Goal: Browse casually: Explore the website without a specific task or goal

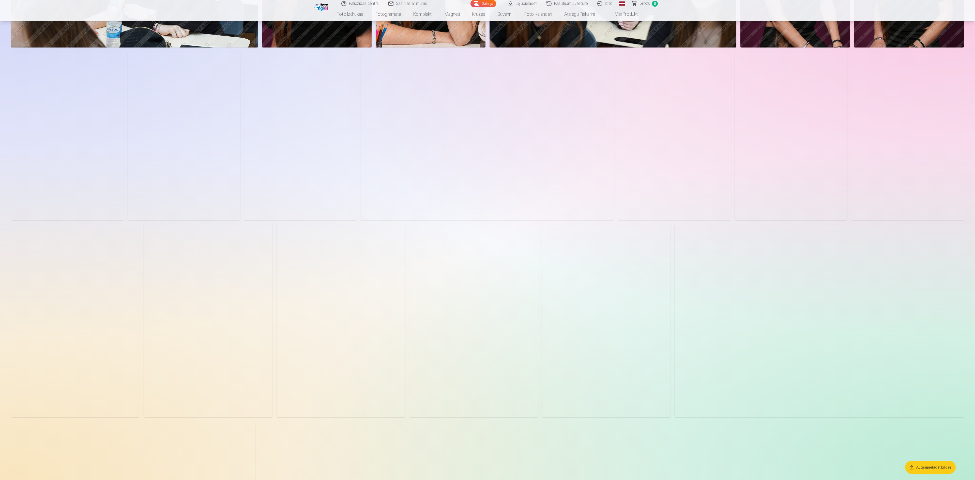
scroll to position [559, 0]
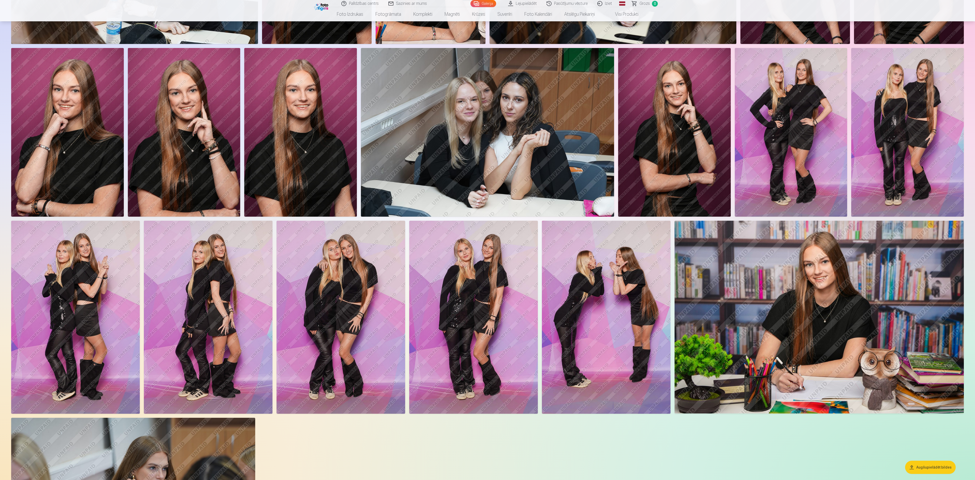
click at [222, 240] on img at bounding box center [208, 317] width 129 height 193
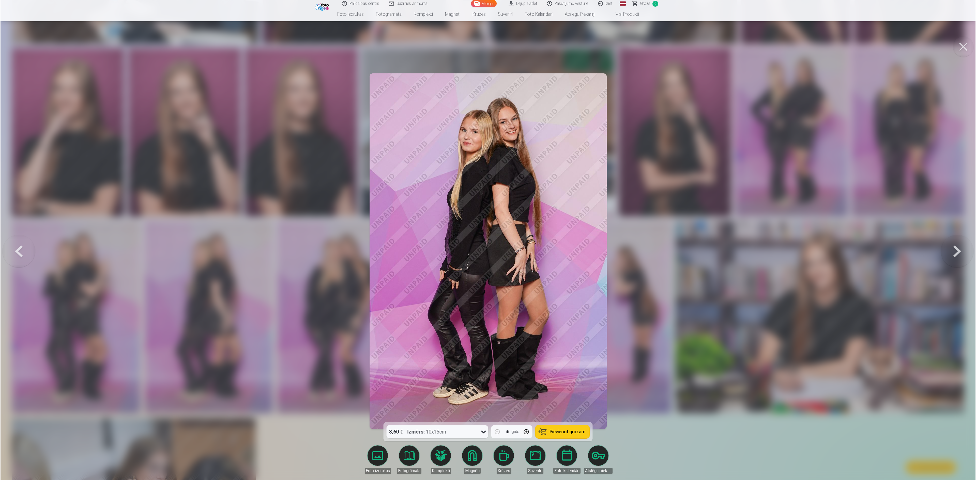
scroll to position [560, 0]
click at [487, 240] on button at bounding box center [957, 251] width 33 height 332
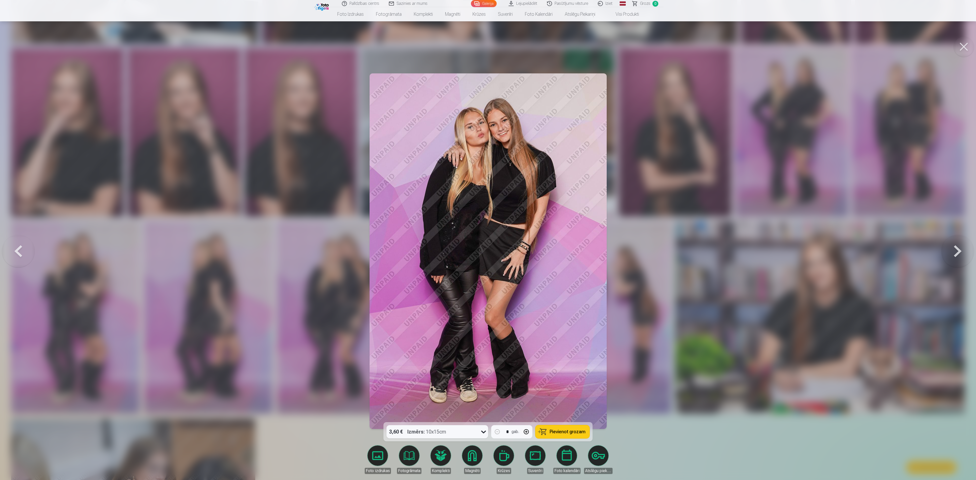
click at [487, 240] on button at bounding box center [957, 251] width 33 height 332
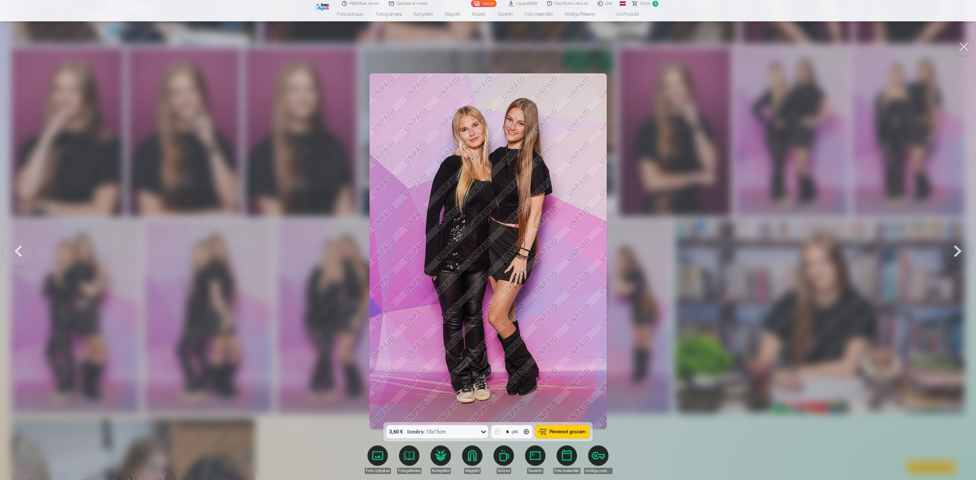
click at [487, 240] on button at bounding box center [957, 251] width 33 height 332
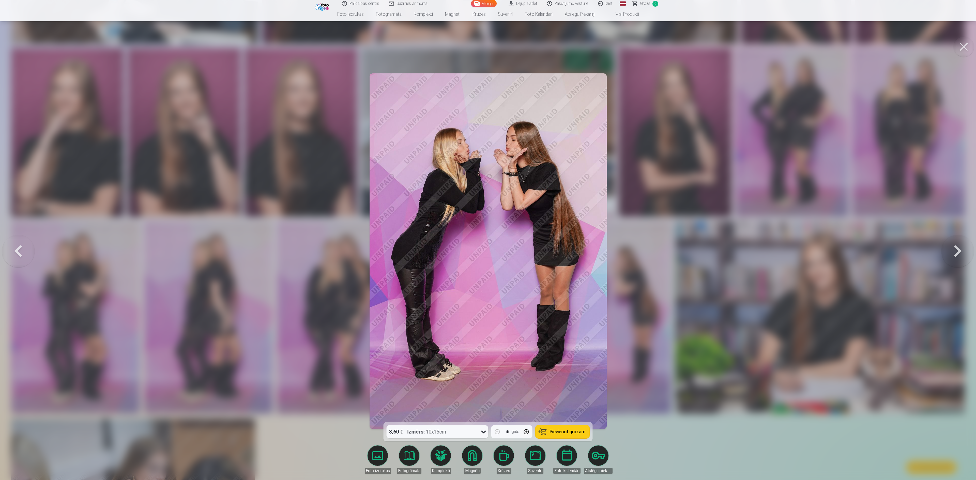
click at [487, 240] on button at bounding box center [957, 251] width 33 height 332
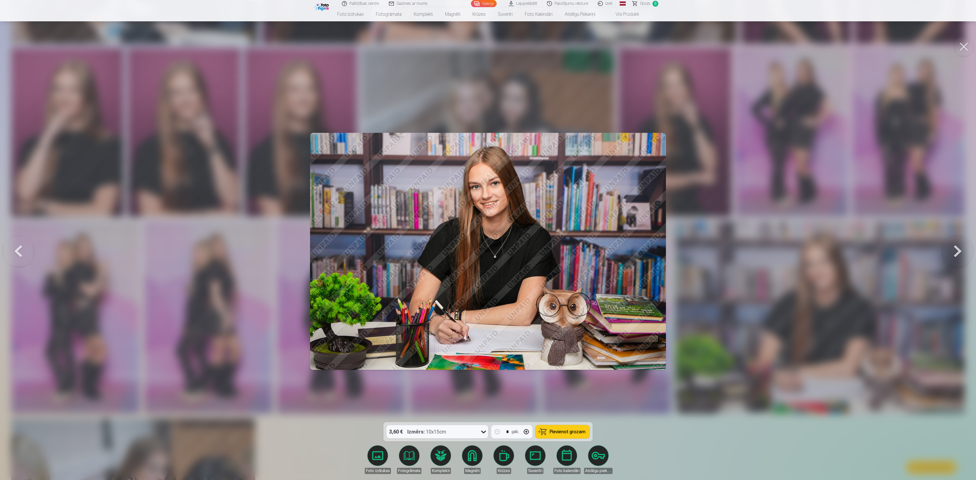
click at [487, 240] on button at bounding box center [957, 251] width 33 height 332
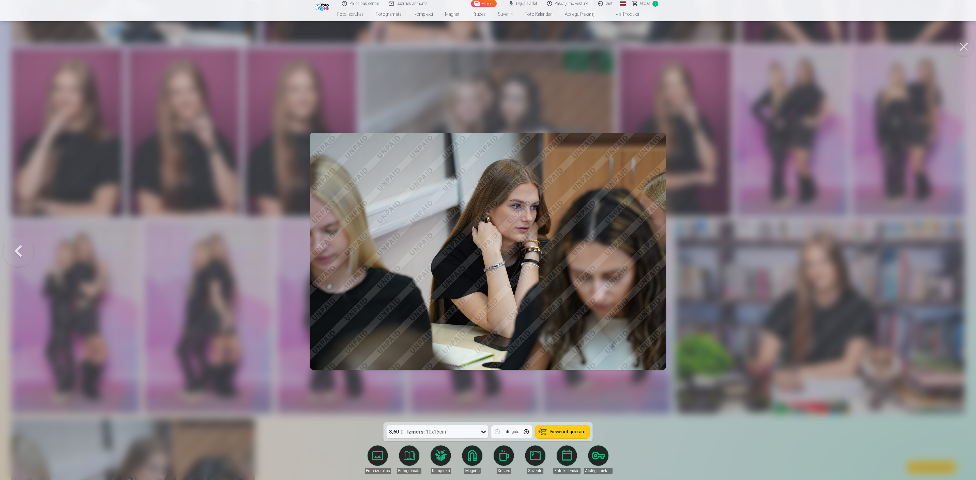
click at [487, 240] on div at bounding box center [488, 240] width 976 height 480
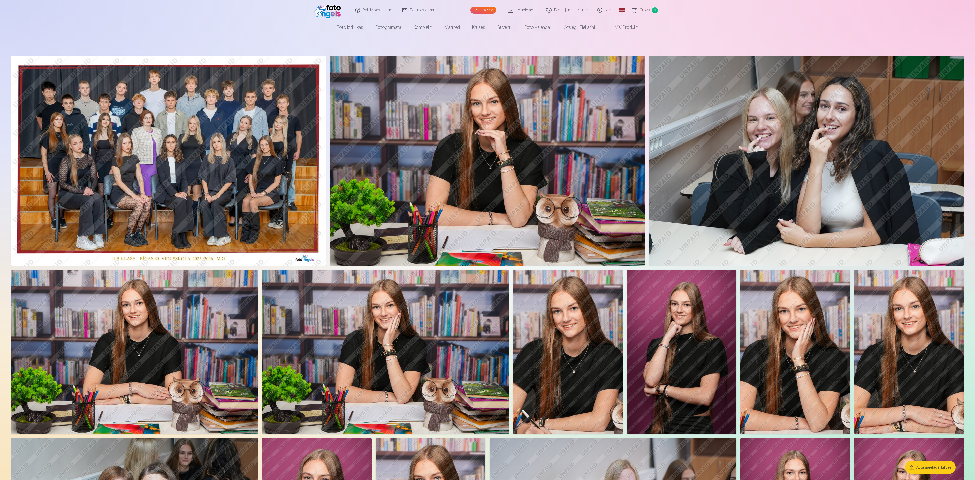
click at [191, 164] on img at bounding box center [168, 161] width 315 height 210
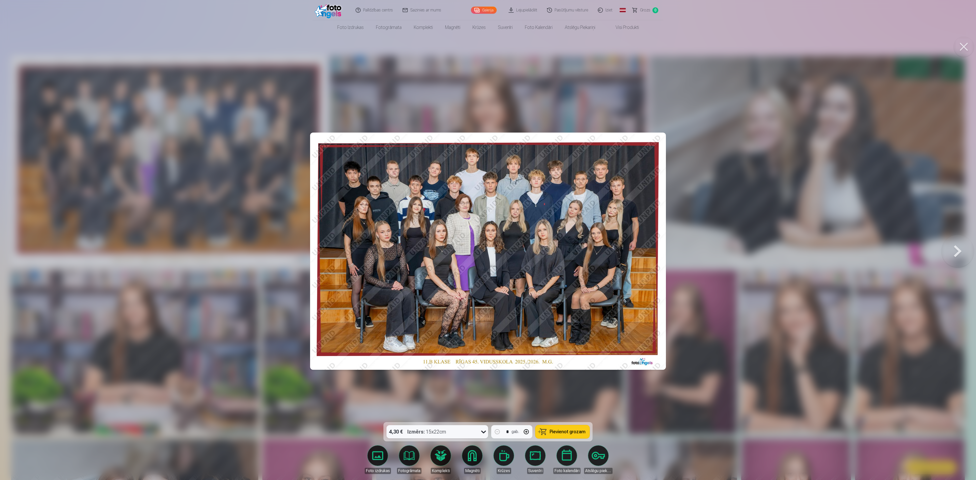
click at [487, 240] on button at bounding box center [957, 251] width 33 height 332
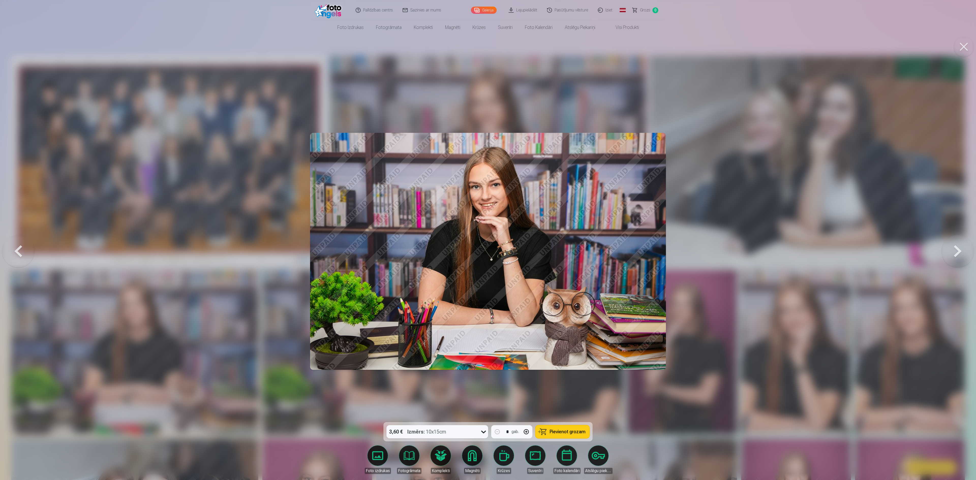
click at [22, 240] on button at bounding box center [18, 251] width 33 height 332
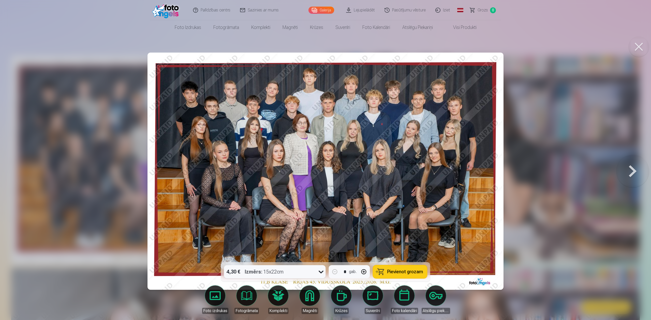
click at [487, 171] on button at bounding box center [632, 171] width 33 height 172
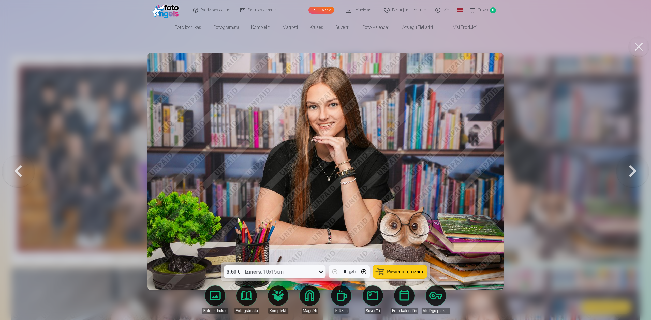
click at [487, 171] on button at bounding box center [632, 171] width 33 height 172
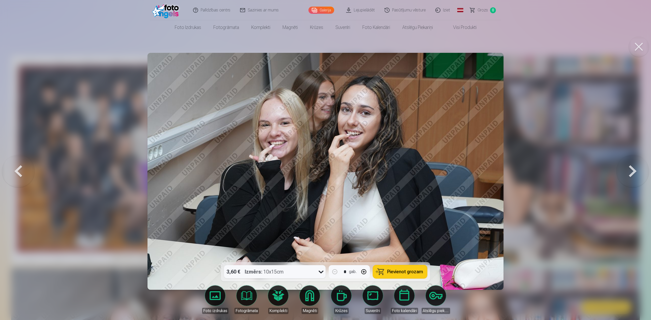
click at [487, 171] on button at bounding box center [632, 171] width 33 height 172
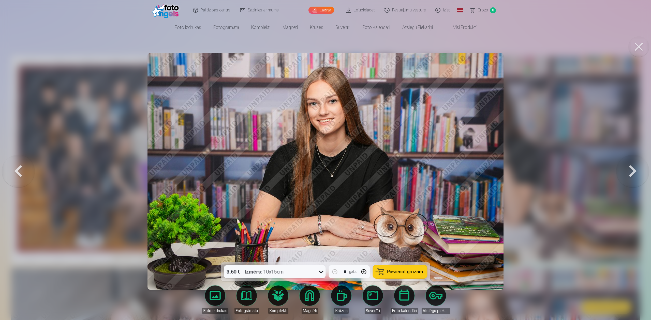
click at [487, 171] on button at bounding box center [632, 171] width 33 height 172
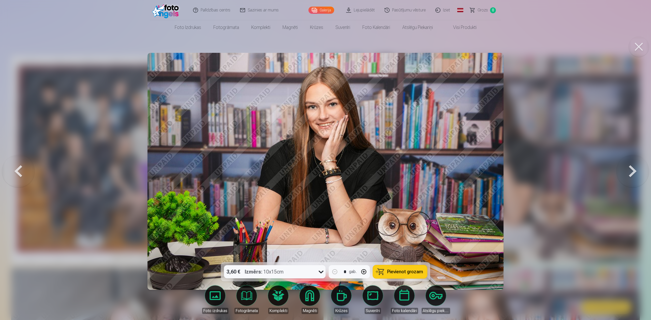
click at [487, 171] on button at bounding box center [632, 171] width 33 height 172
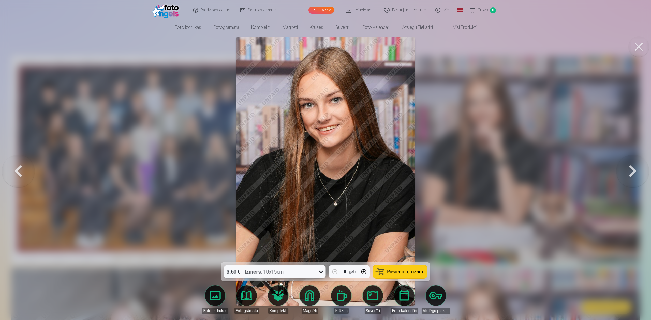
click at [487, 171] on button at bounding box center [632, 171] width 33 height 172
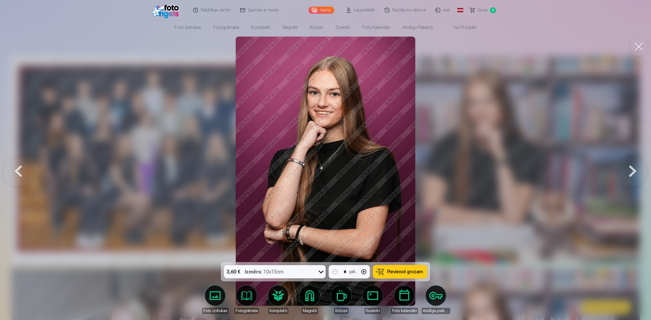
click at [487, 171] on button at bounding box center [632, 171] width 33 height 172
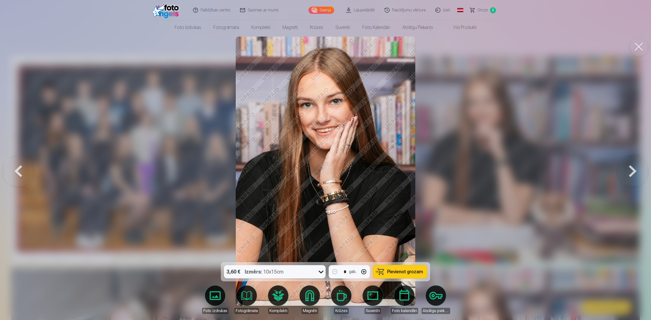
click at [487, 171] on button at bounding box center [632, 171] width 33 height 172
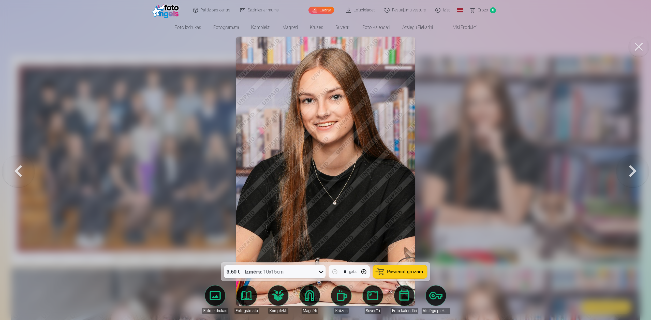
click at [487, 171] on button at bounding box center [632, 171] width 33 height 172
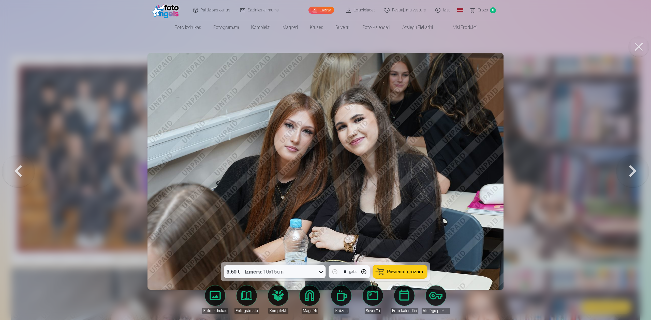
click at [487, 171] on button at bounding box center [632, 171] width 33 height 172
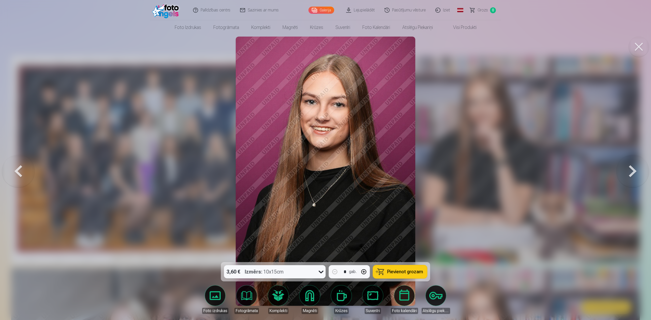
click at [487, 171] on button at bounding box center [632, 171] width 33 height 172
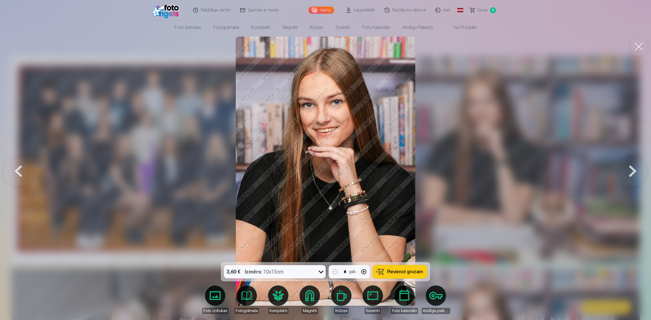
click at [487, 171] on button at bounding box center [632, 171] width 33 height 172
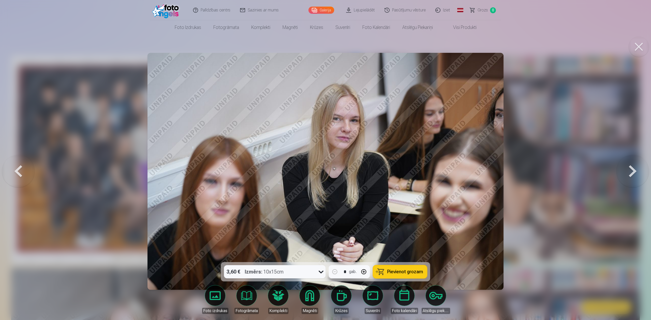
click at [487, 171] on button at bounding box center [632, 171] width 33 height 172
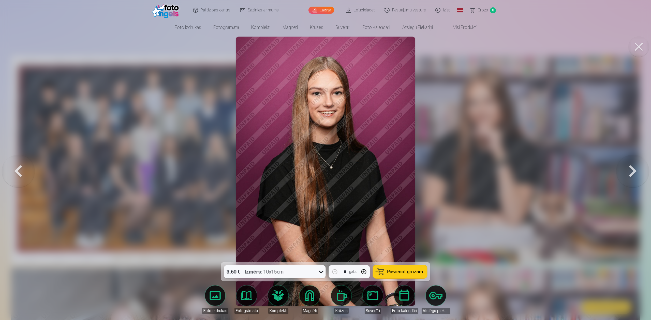
click at [487, 171] on button at bounding box center [632, 171] width 33 height 172
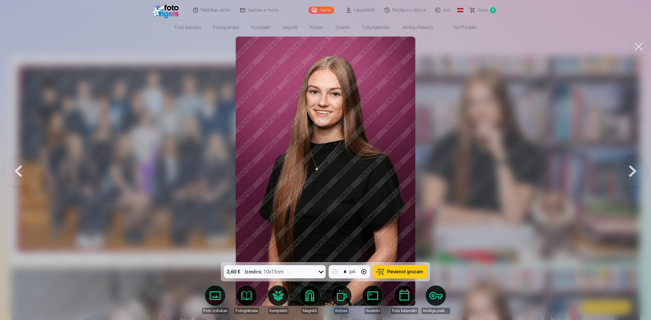
click at [487, 171] on button at bounding box center [632, 171] width 33 height 172
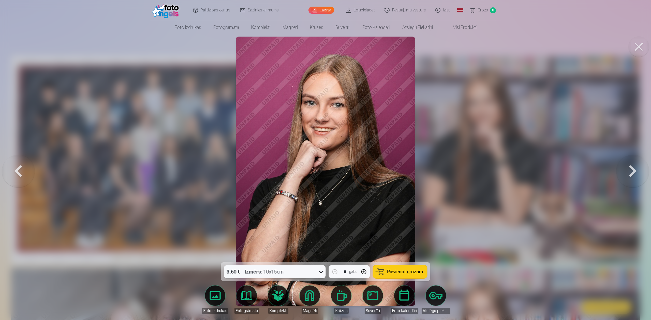
click at [487, 171] on button at bounding box center [632, 171] width 33 height 172
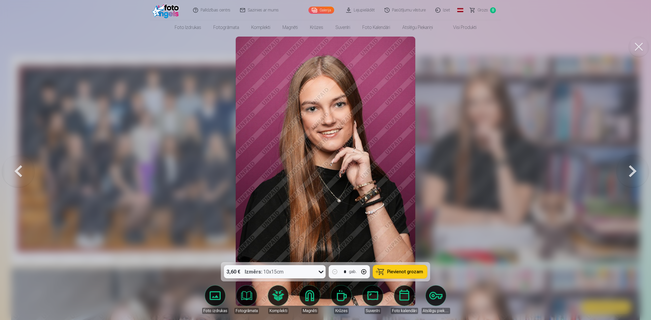
click at [487, 171] on button at bounding box center [632, 171] width 33 height 172
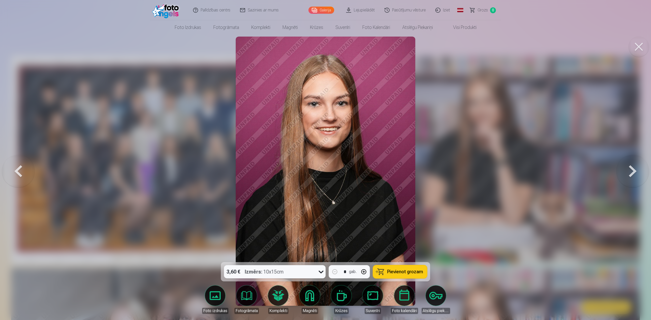
click at [487, 171] on button at bounding box center [632, 171] width 33 height 172
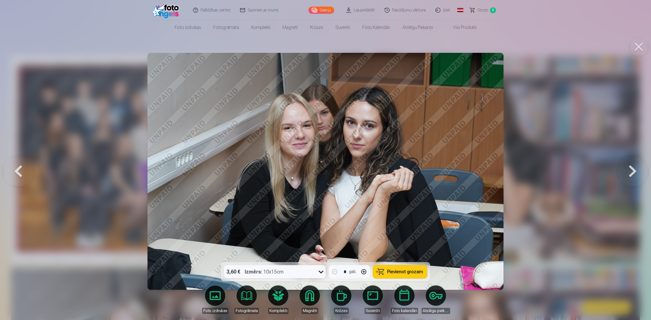
click at [487, 171] on button at bounding box center [632, 171] width 33 height 172
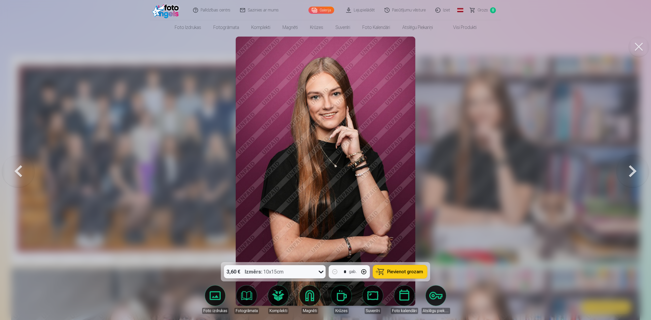
click at [22, 169] on button at bounding box center [18, 171] width 33 height 172
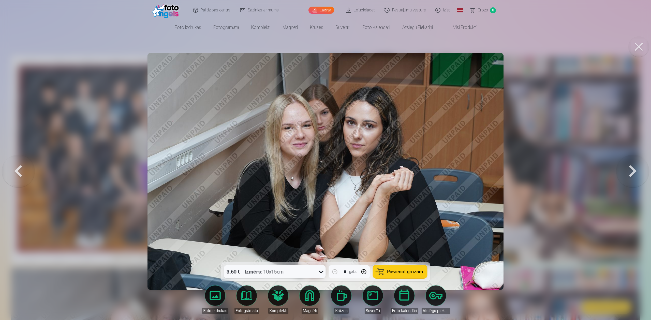
click at [487, 168] on button at bounding box center [632, 171] width 33 height 172
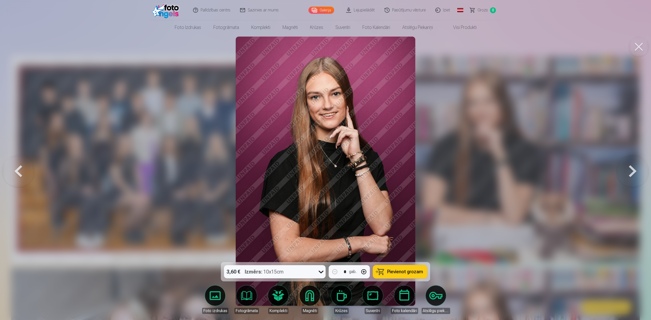
click at [487, 173] on button at bounding box center [632, 171] width 33 height 172
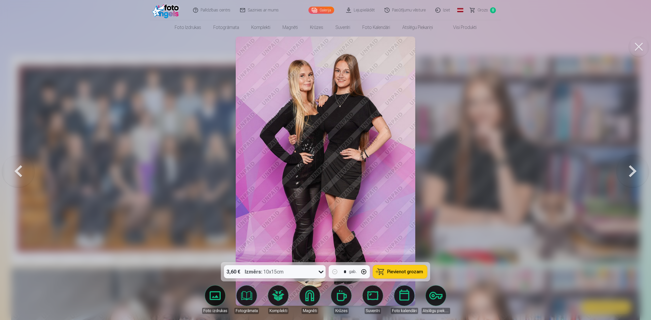
click at [487, 172] on button at bounding box center [632, 171] width 33 height 172
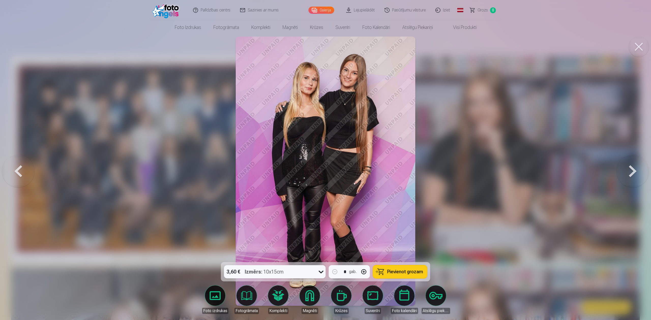
click at [487, 172] on button at bounding box center [632, 171] width 33 height 172
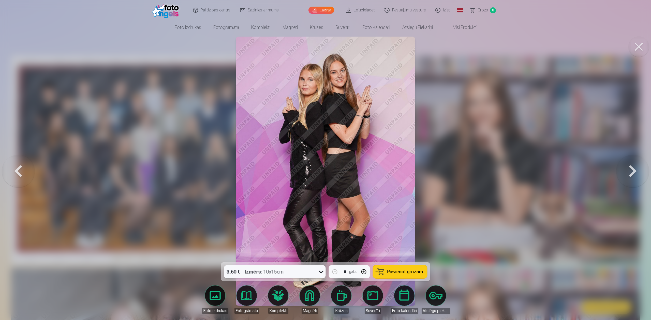
click at [487, 172] on button at bounding box center [632, 171] width 33 height 172
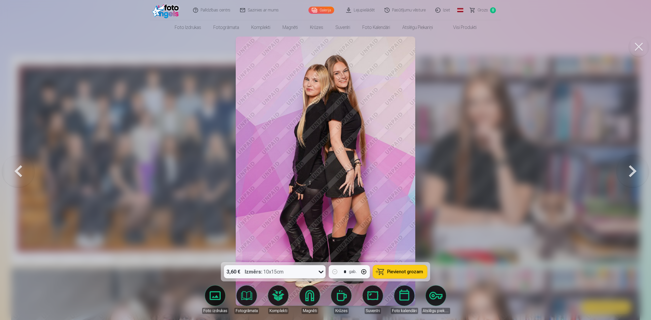
click at [487, 172] on button at bounding box center [632, 171] width 33 height 172
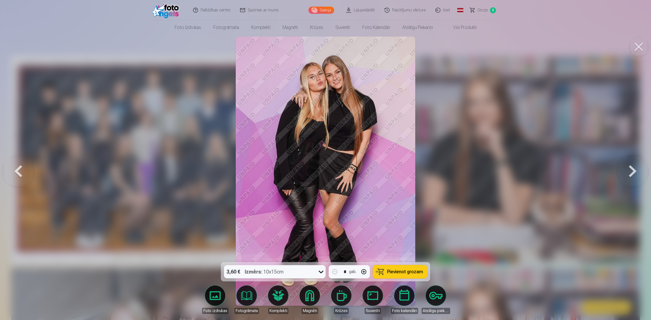
click at [487, 172] on button at bounding box center [632, 171] width 33 height 172
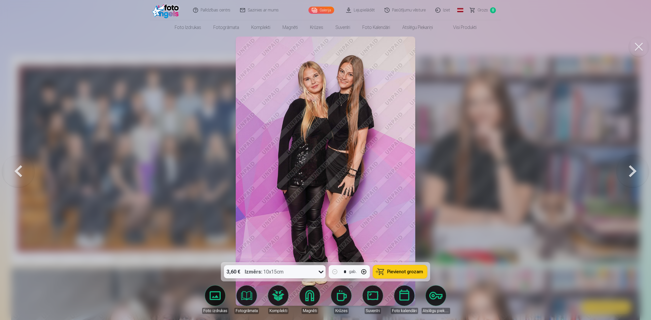
click at [487, 172] on button at bounding box center [632, 171] width 33 height 172
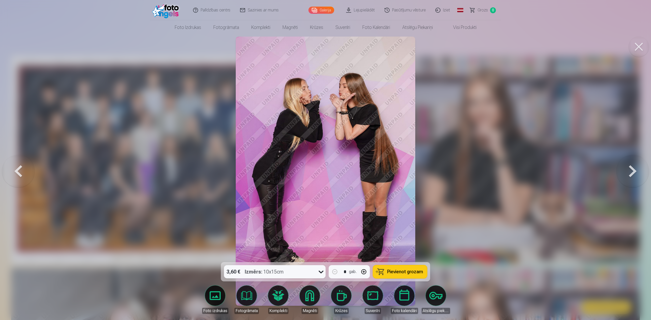
click at [487, 172] on button at bounding box center [632, 171] width 33 height 172
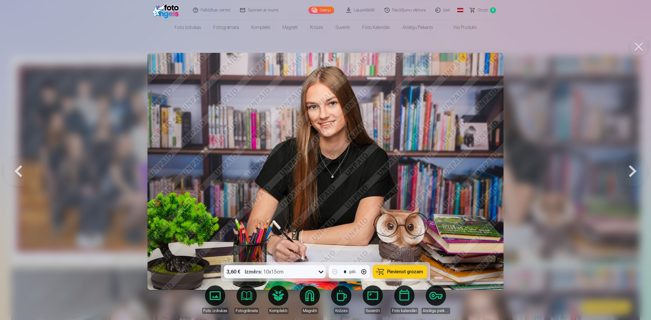
click at [487, 172] on button at bounding box center [632, 171] width 33 height 172
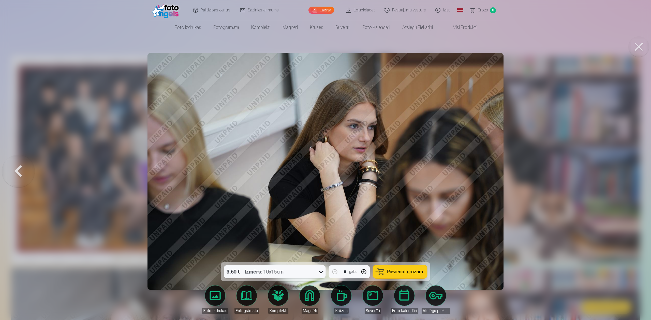
click at [487, 172] on div at bounding box center [325, 160] width 651 height 320
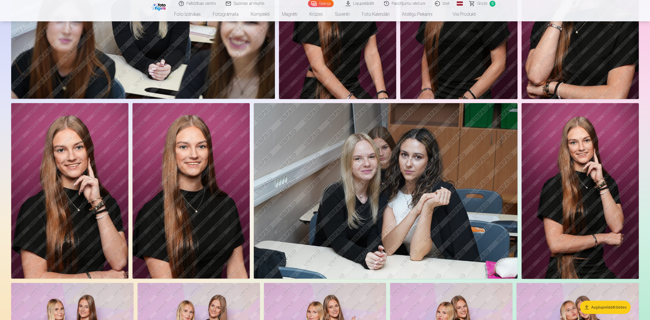
scroll to position [915, 0]
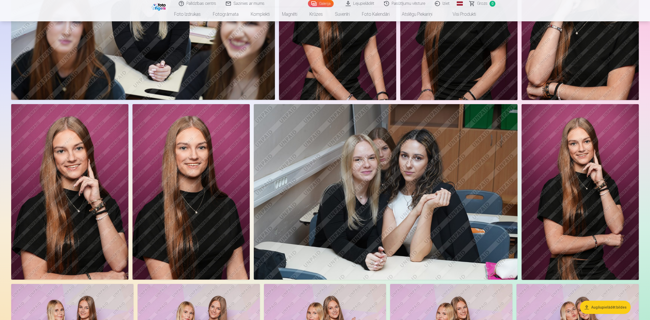
click at [487, 187] on img at bounding box center [579, 192] width 117 height 176
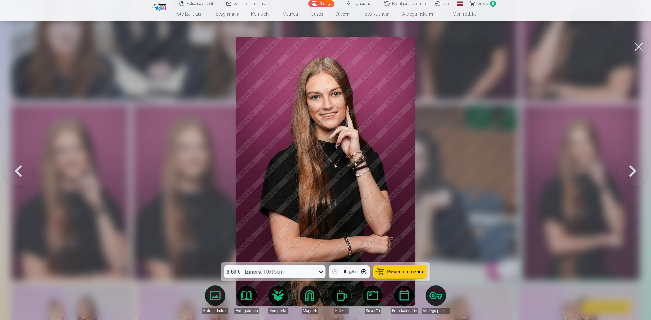
click at [487, 168] on button at bounding box center [632, 171] width 33 height 172
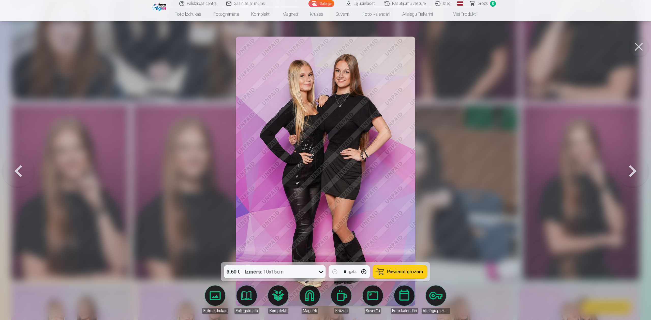
click at [487, 46] on button at bounding box center [638, 47] width 20 height 20
